Goal: Use online tool/utility: Use online tool/utility

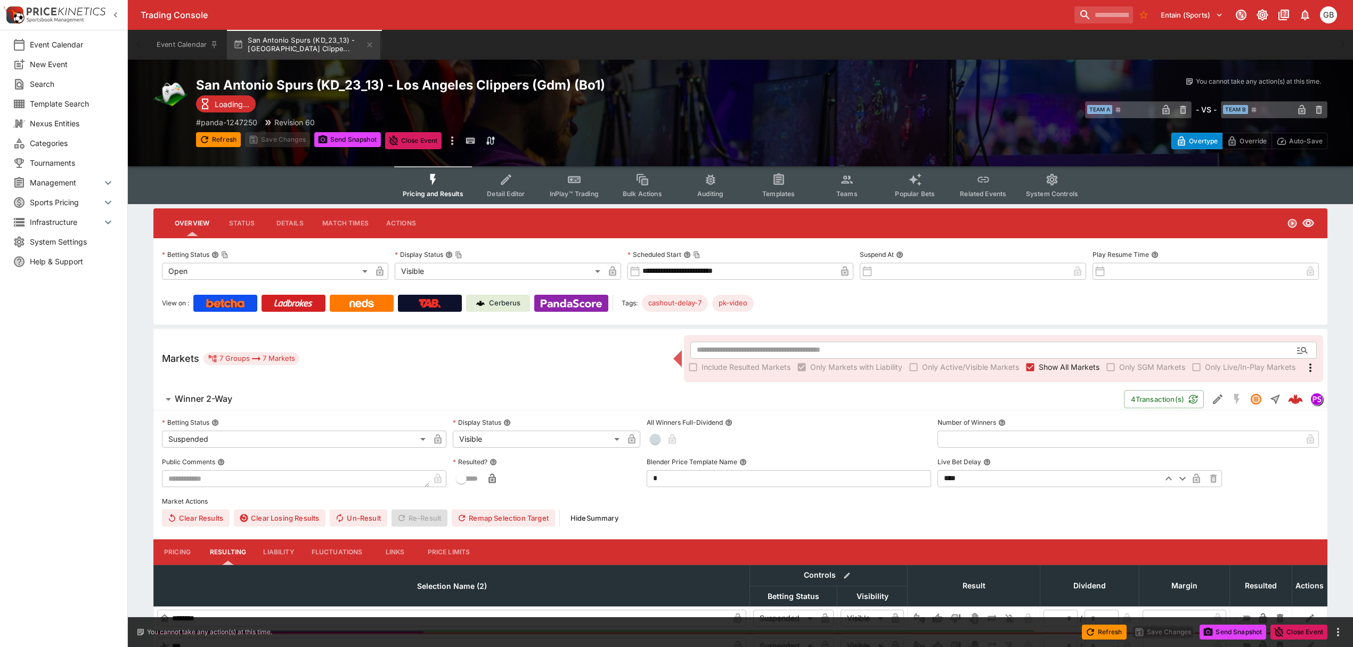
click at [1045, 373] on label "Show All Markets" at bounding box center [1061, 367] width 78 height 17
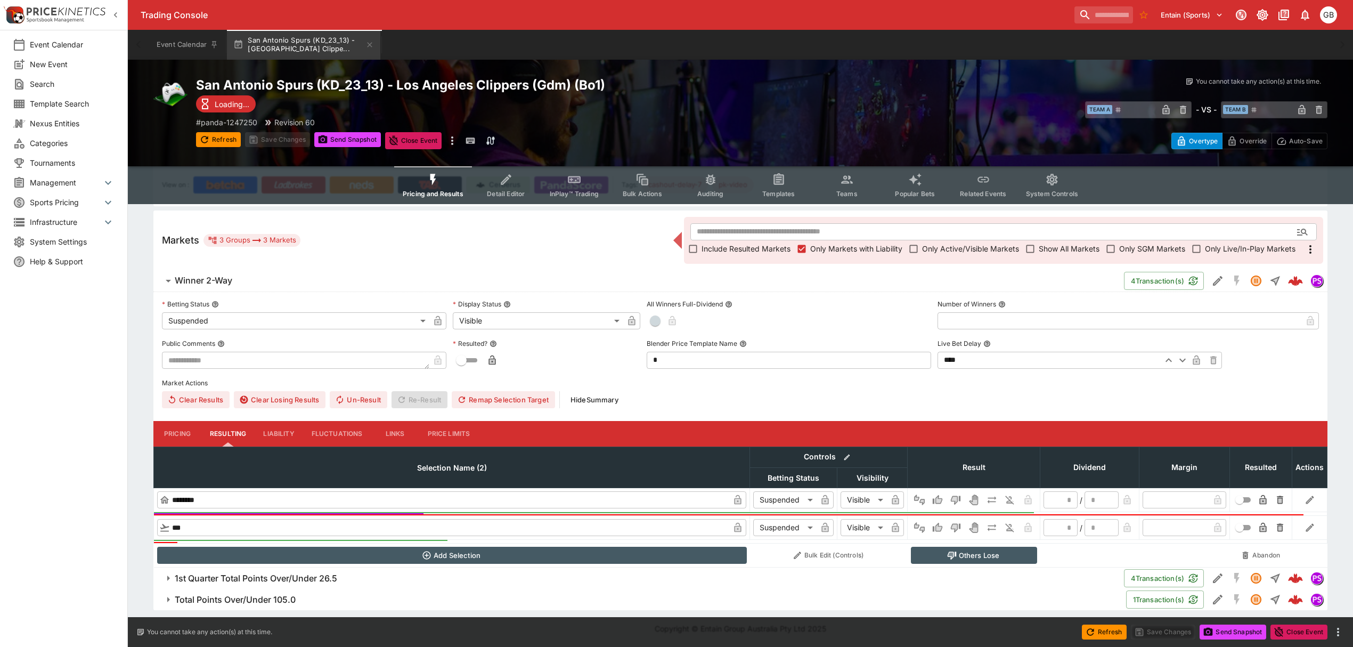
click at [343, 578] on span "1st Quarter Total Points Over/Under 26.5" at bounding box center [645, 578] width 941 height 11
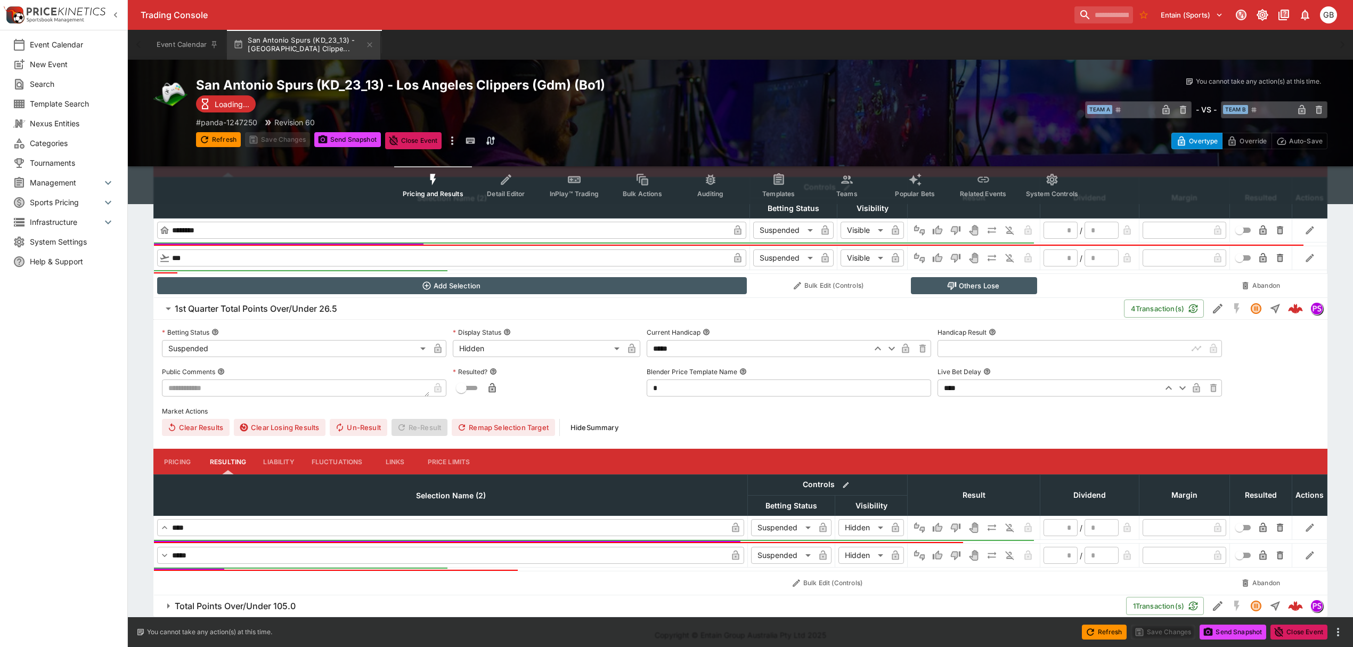
scroll to position [396, 0]
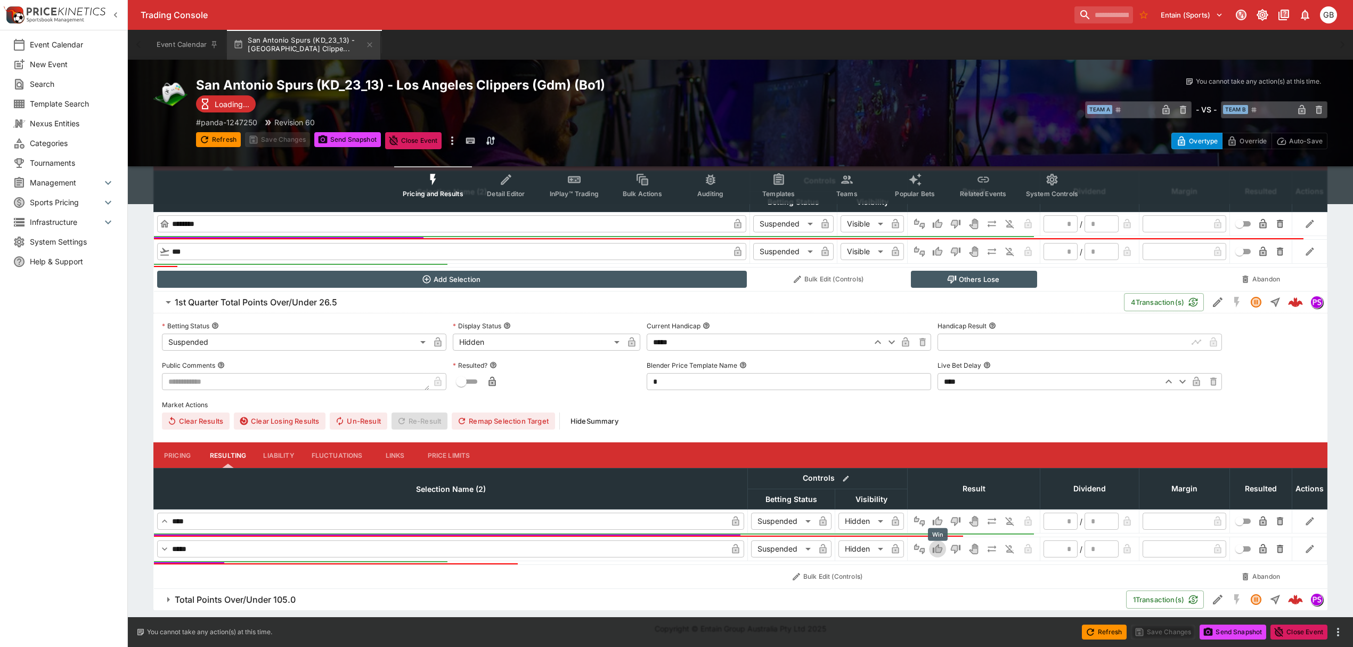
click at [934, 544] on icon "Win" at bounding box center [937, 548] width 11 height 11
type input "*"
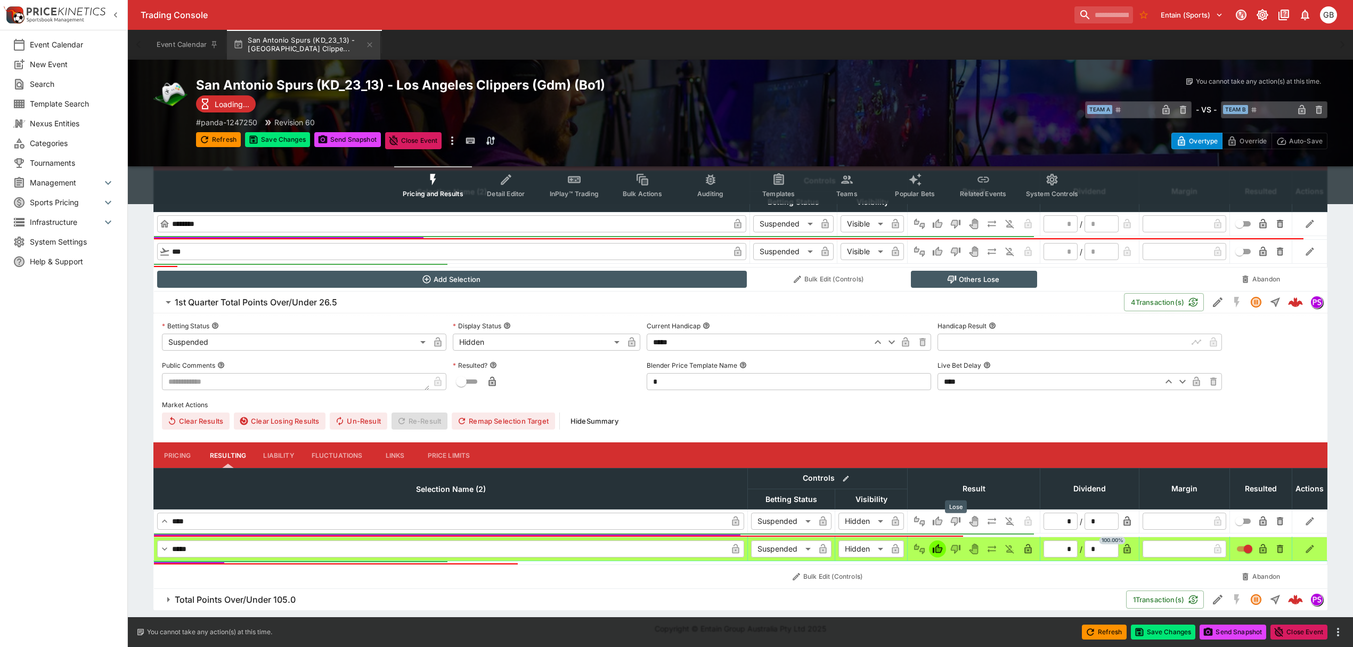
click at [953, 518] on icon "Lose" at bounding box center [954, 521] width 5 height 6
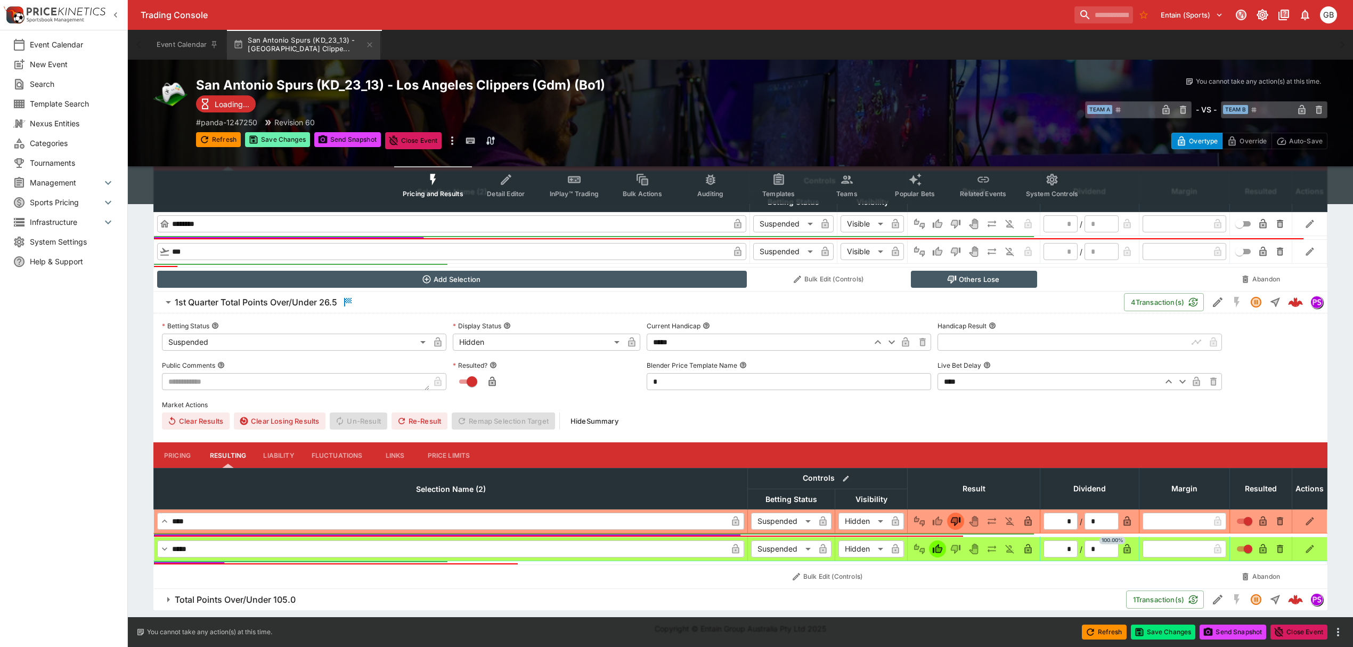
click at [287, 141] on button "Save Changes" at bounding box center [277, 139] width 65 height 15
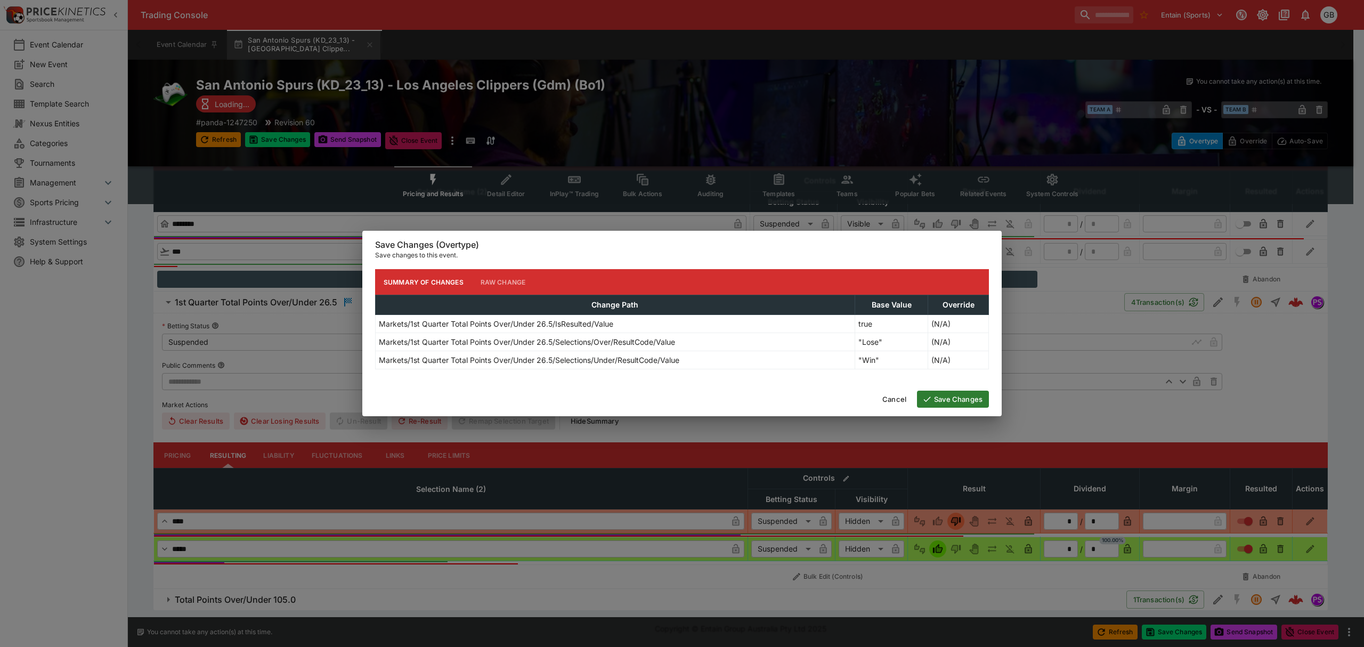
click at [945, 399] on button "Save Changes" at bounding box center [953, 399] width 72 height 17
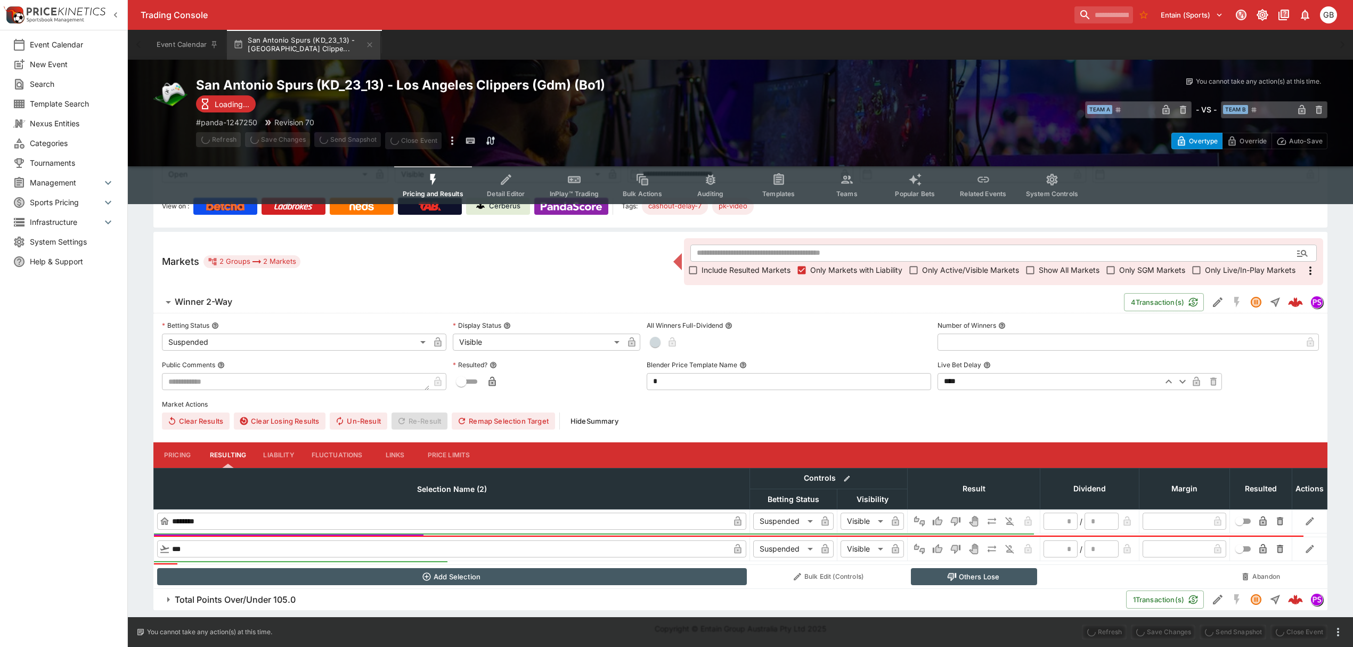
scroll to position [97, 0]
drag, startPoint x: 350, startPoint y: 143, endPoint x: 819, endPoint y: 246, distance: 481.0
click at [350, 143] on button "Send Snapshot" at bounding box center [347, 139] width 67 height 15
